Goal: Check status: Check status

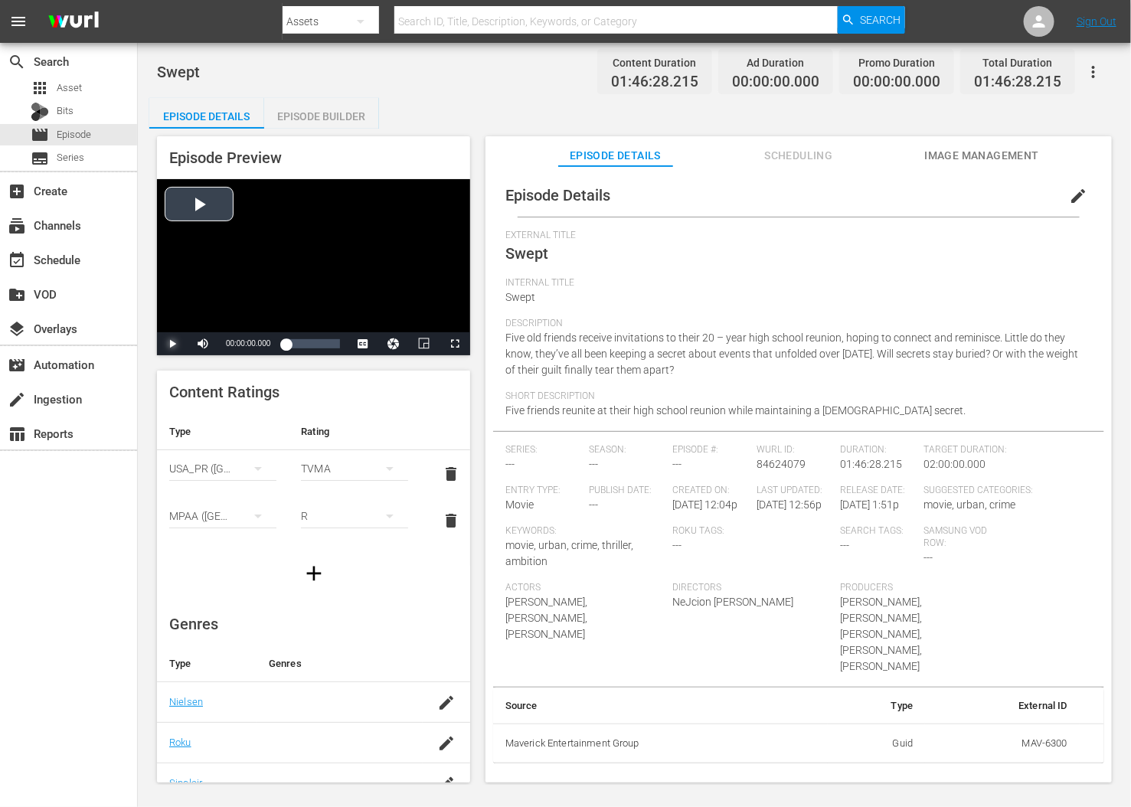
click at [172, 344] on span "Video Player" at bounding box center [172, 344] width 0 height 0
click at [337, 121] on div "Episode Builder" at bounding box center [321, 116] width 115 height 37
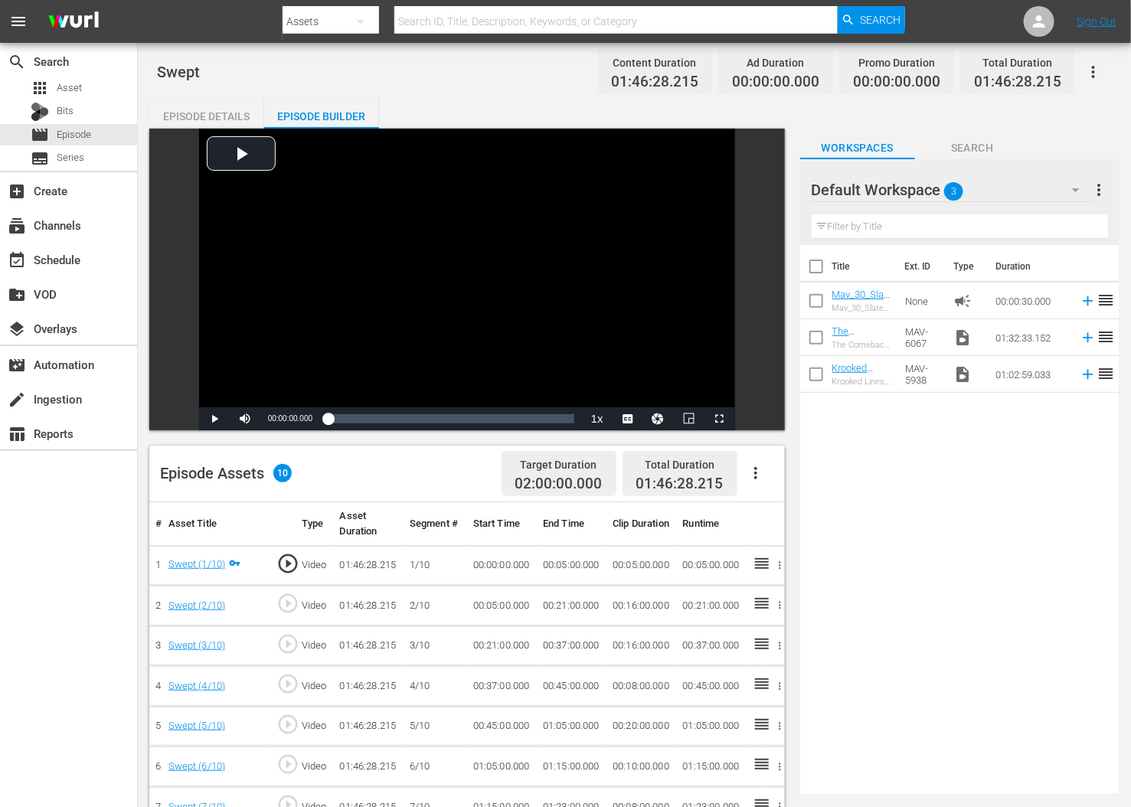
click at [206, 114] on div "Episode Details" at bounding box center [206, 116] width 115 height 37
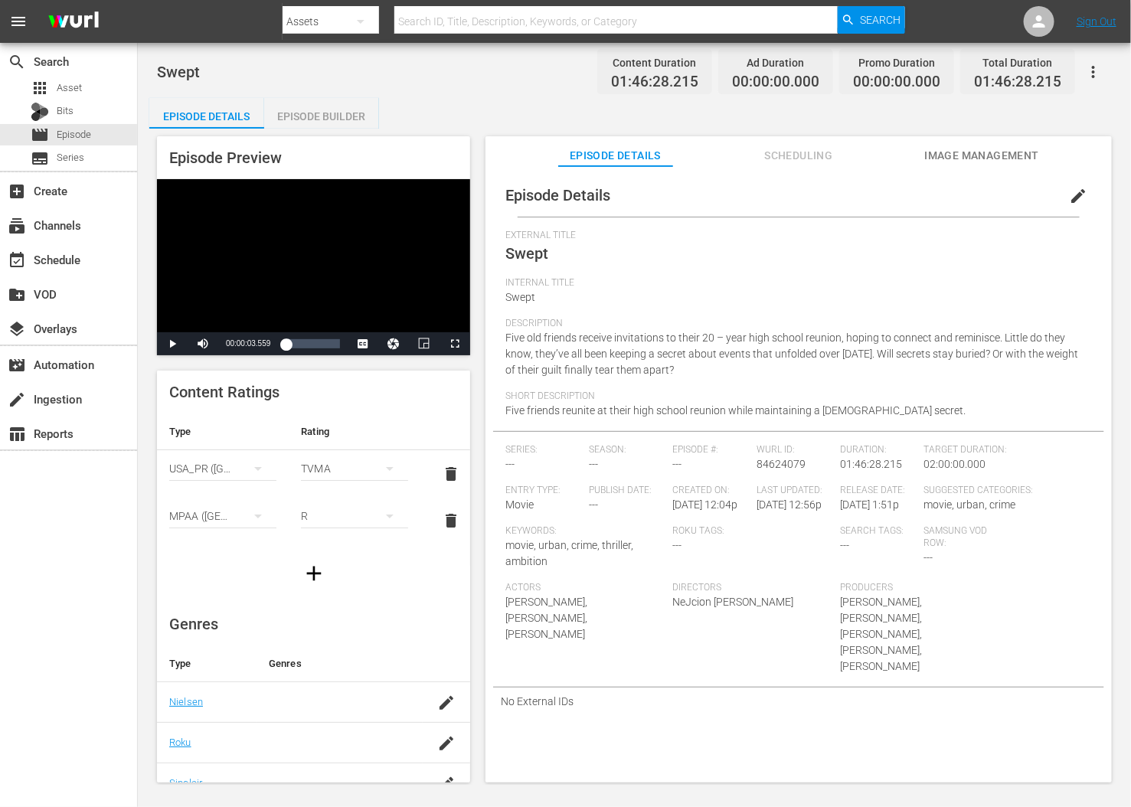
click at [794, 145] on button "Scheduling" at bounding box center [798, 151] width 115 height 31
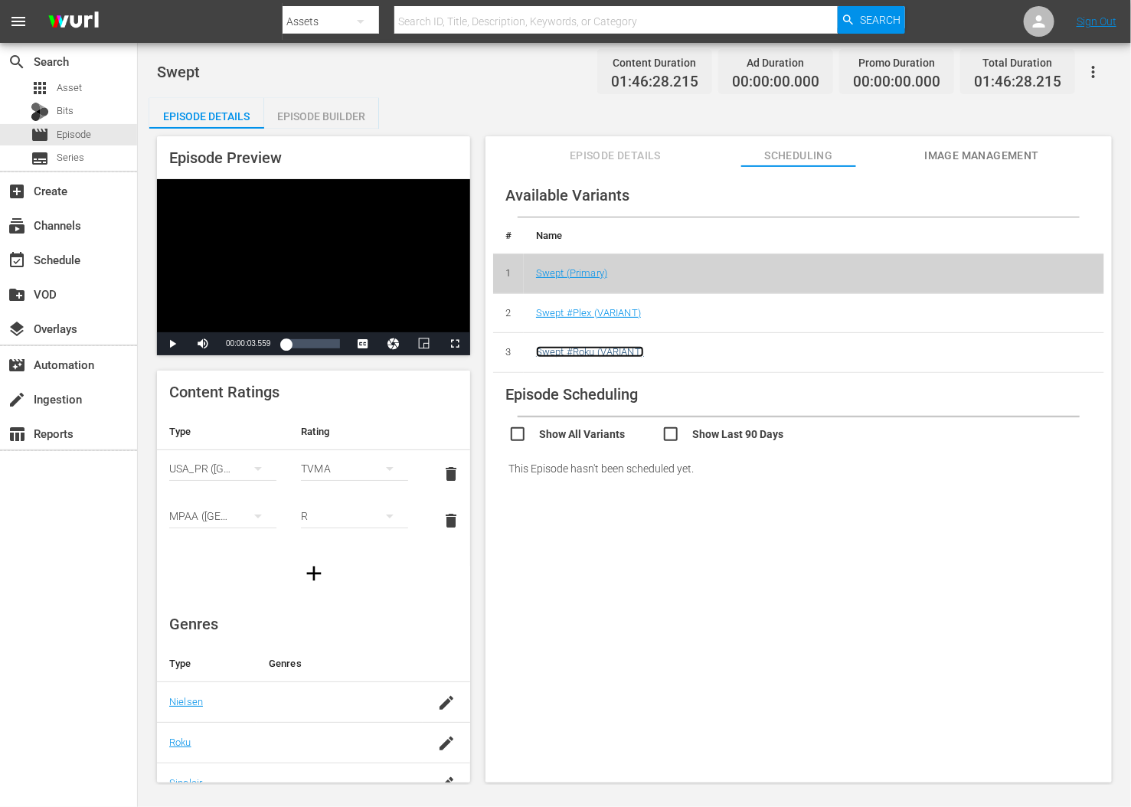
click at [619, 349] on link "Swept #Roku (VARIANT)" at bounding box center [590, 351] width 108 height 11
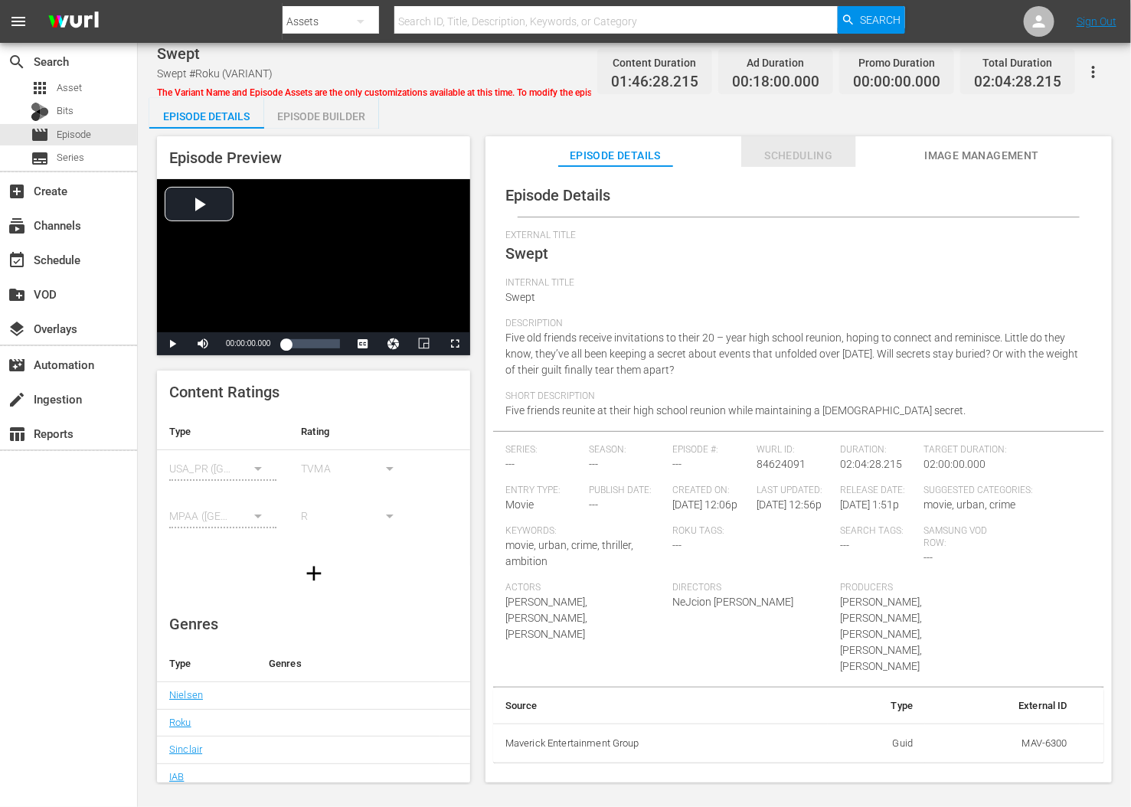
click at [787, 153] on span "Scheduling" at bounding box center [798, 155] width 115 height 19
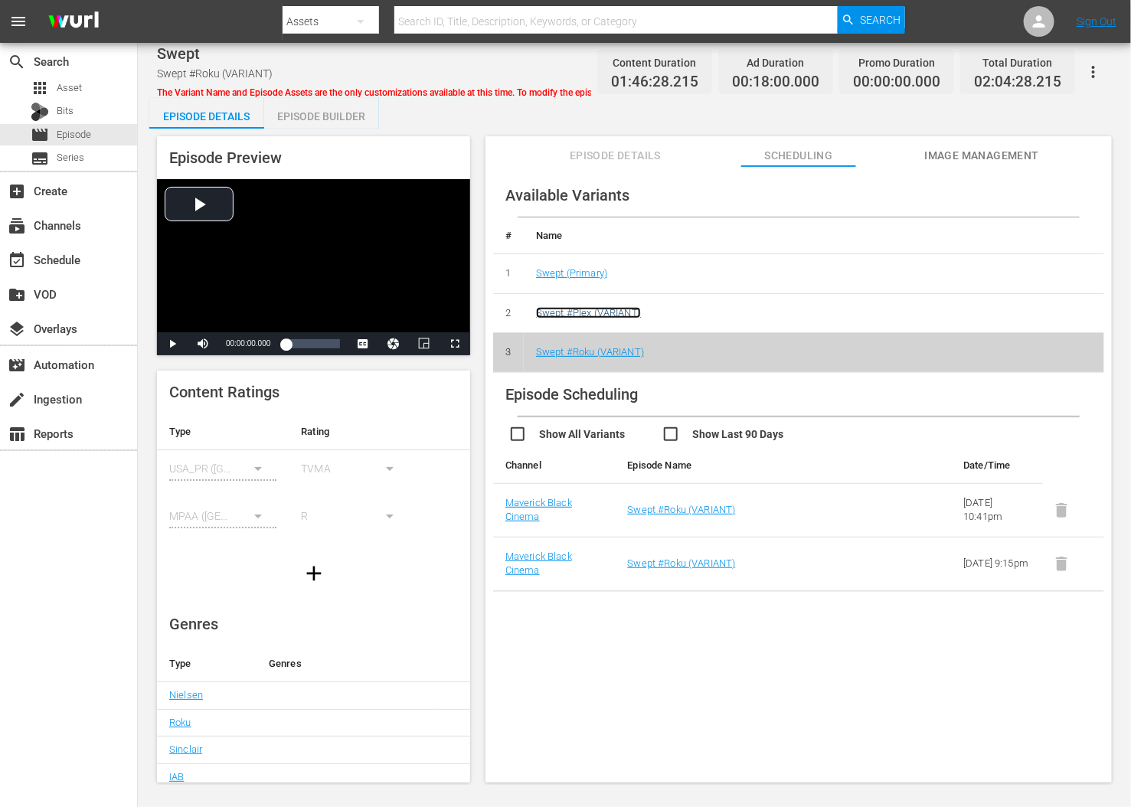
click at [627, 314] on link "Swept #Plex (VARIANT)" at bounding box center [588, 312] width 105 height 11
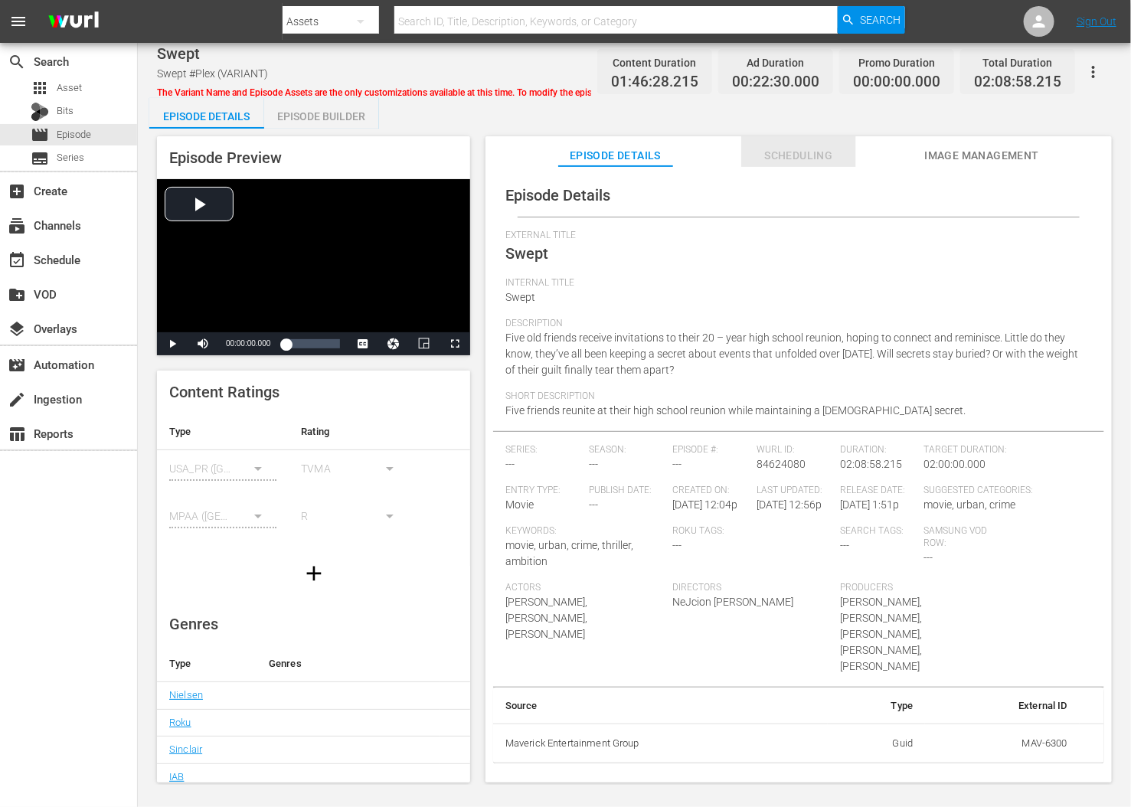
click at [781, 149] on span "Scheduling" at bounding box center [798, 155] width 115 height 19
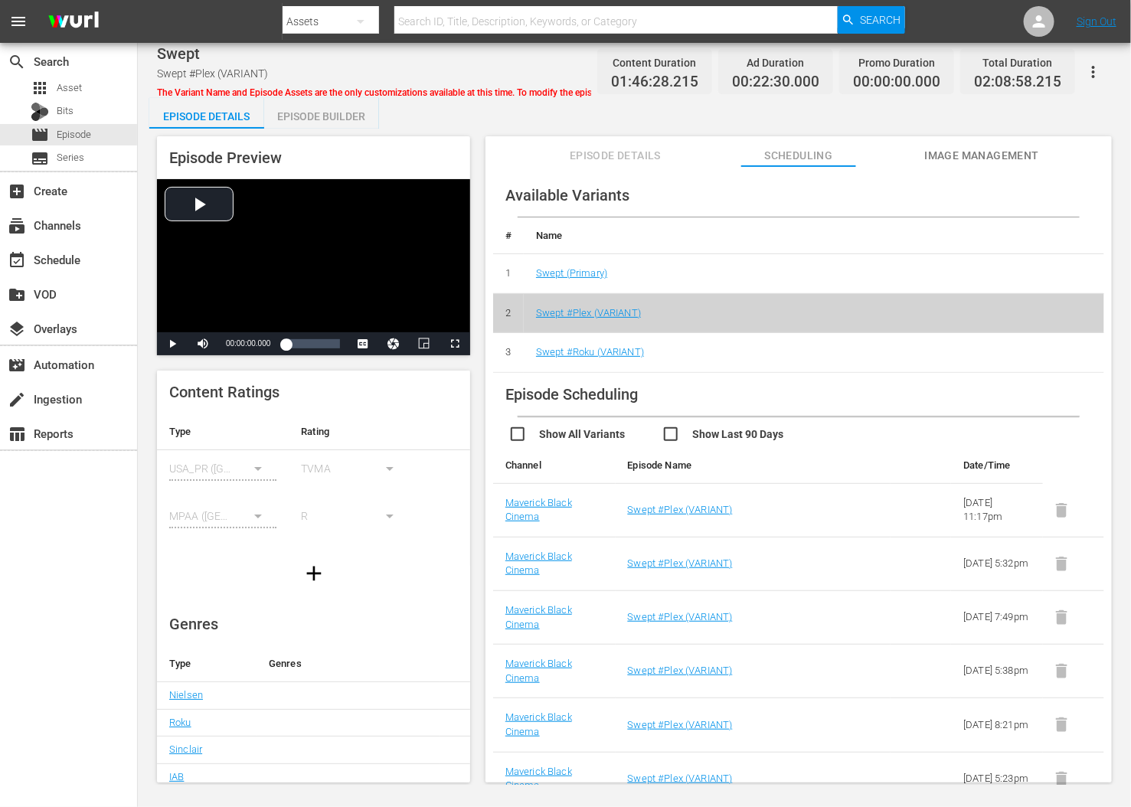
scroll to position [14, 0]
